Goal: Transaction & Acquisition: Purchase product/service

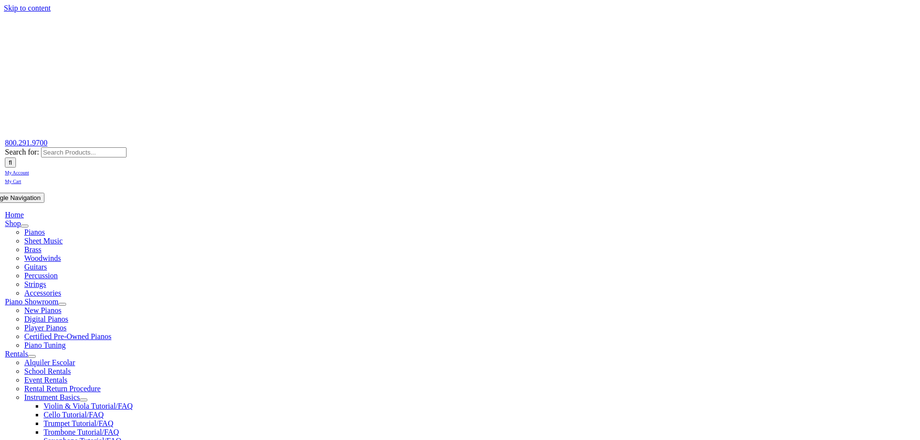
scroll to position [241, 0]
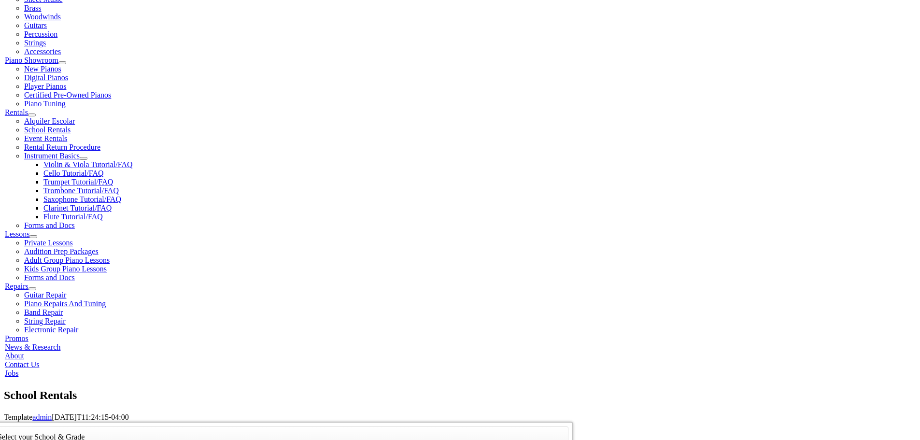
scroll to position [1644, 0]
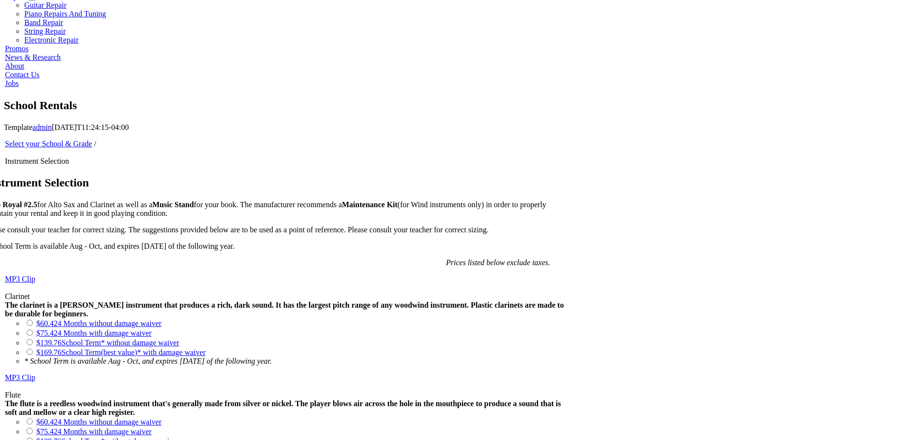
scroll to position [579, 0]
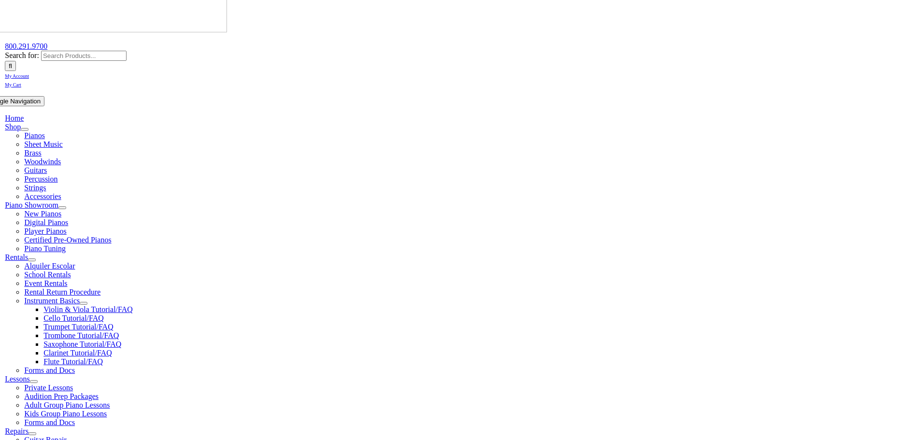
scroll to position [145, 0]
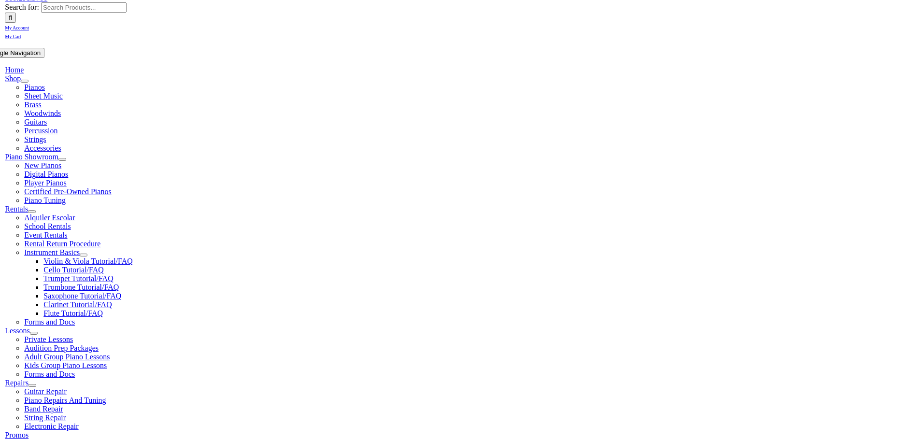
checkbox input"] "true"
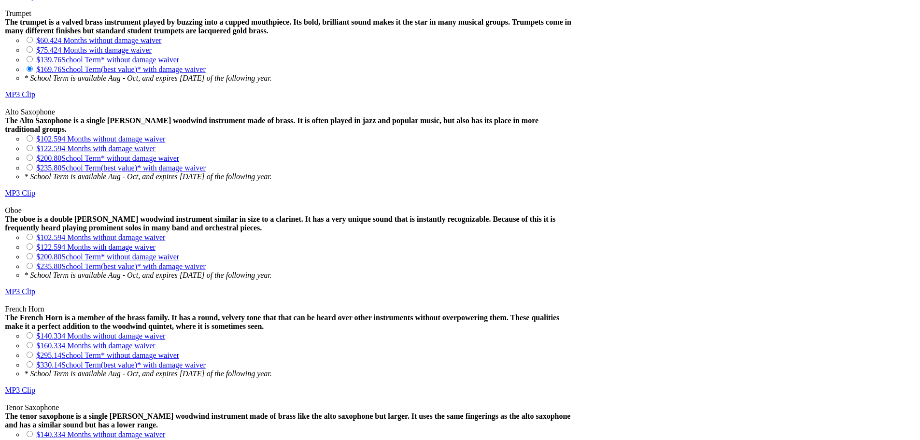
scroll to position [579, 0]
